Goal: Find specific page/section: Find specific page/section

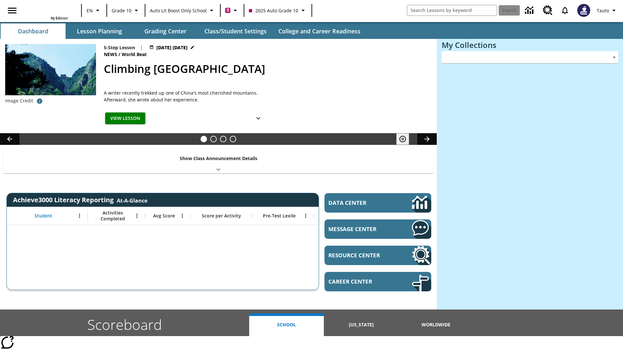
type input "-1"
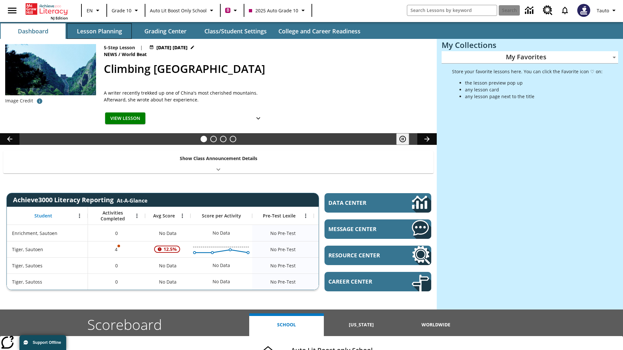
click at [99, 31] on button "Lesson Planning" at bounding box center [99, 31] width 65 height 16
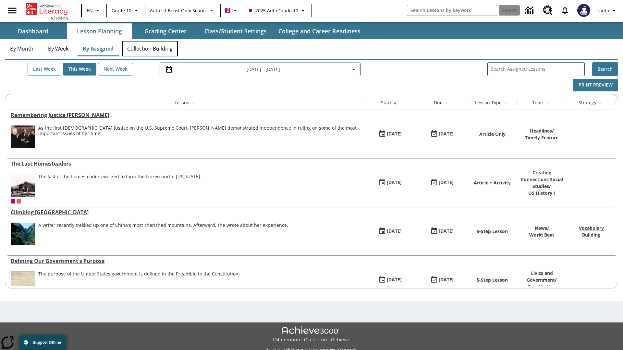
click at [150, 49] on button "Collection Building" at bounding box center [150, 49] width 56 height 16
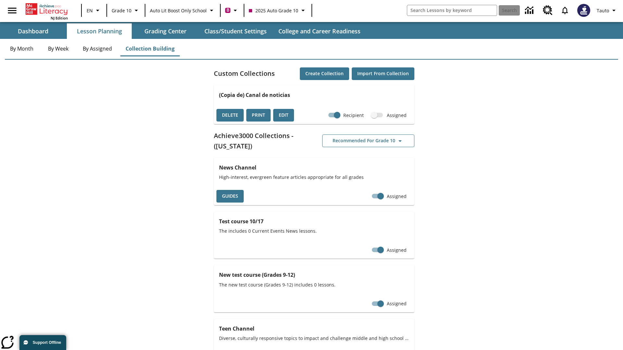
checkbox input "true"
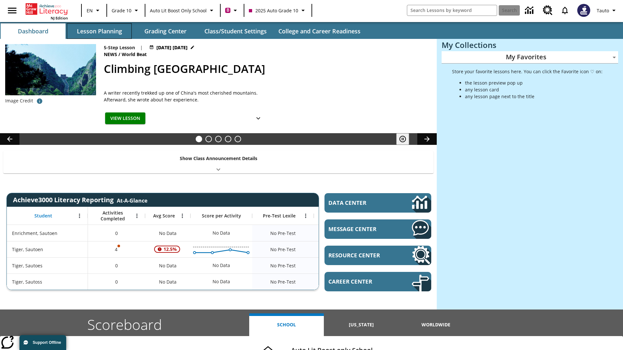
click at [99, 31] on button "Lesson Planning" at bounding box center [99, 31] width 65 height 16
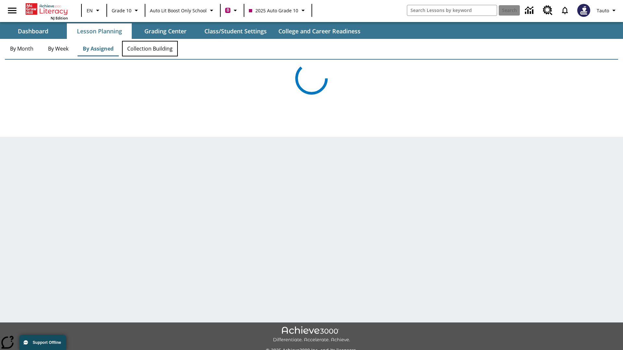
click at [150, 49] on button "Collection Building" at bounding box center [150, 49] width 56 height 16
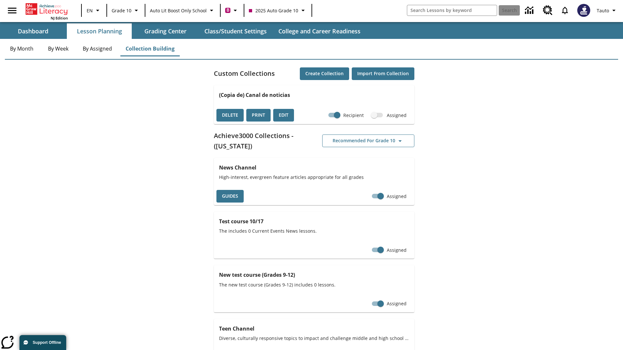
checkbox input "false"
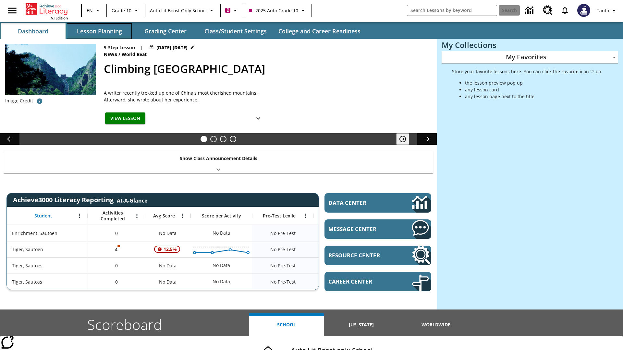
click at [99, 31] on button "Lesson Planning" at bounding box center [99, 31] width 65 height 16
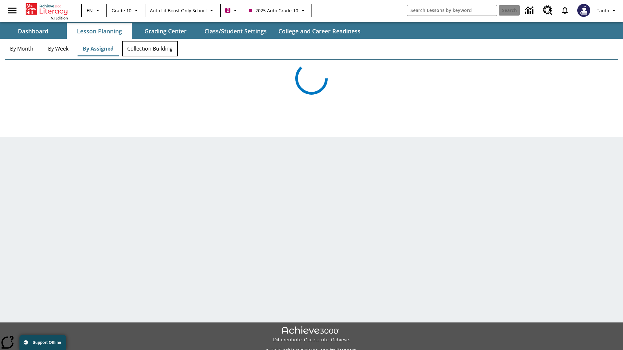
click at [150, 49] on button "Collection Building" at bounding box center [150, 49] width 56 height 16
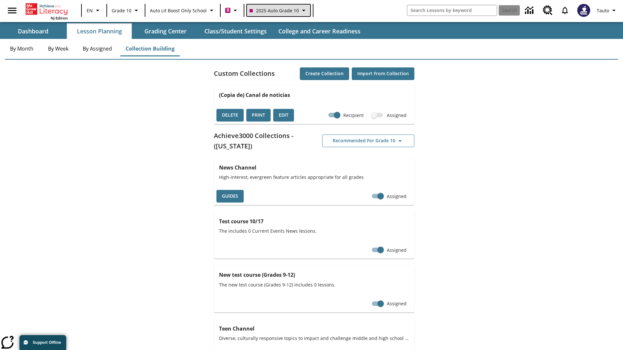
click at [278, 10] on span "2025 Auto Grade 10" at bounding box center [274, 10] width 49 height 7
